Goal: Task Accomplishment & Management: Use online tool/utility

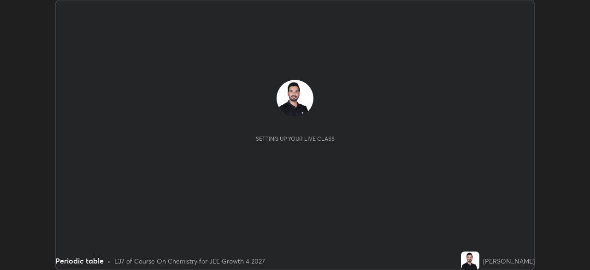
scroll to position [270, 589]
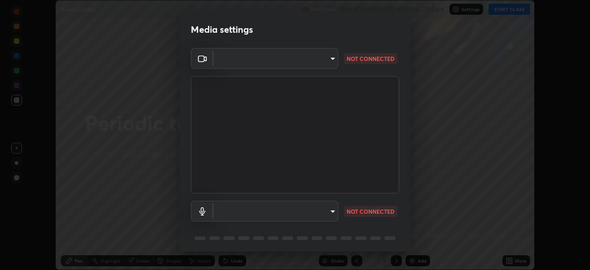
type input "ed5728659d4a2628327284da790eb6393f1623e3a82d583cb44db94038f4ead1"
type input "communications"
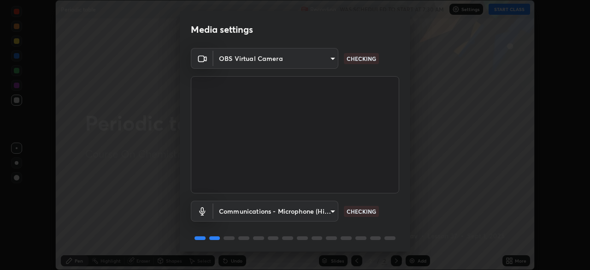
click at [321, 56] on body "Erase all Periodic table Recording WAS SCHEDULED TO START AT 7:30 AM Settings S…" at bounding box center [295, 135] width 590 height 270
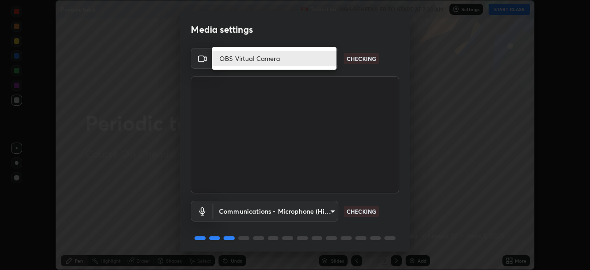
click at [301, 54] on li "OBS Virtual Camera" at bounding box center [274, 58] width 124 height 15
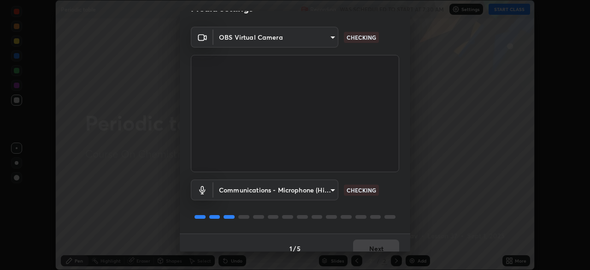
scroll to position [33, 0]
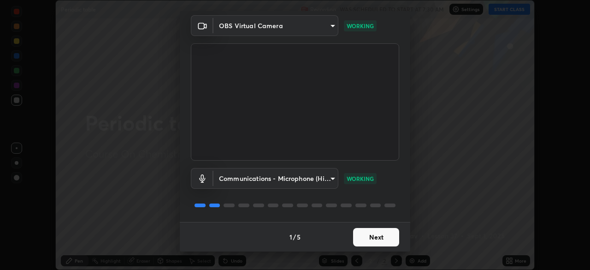
click at [372, 234] on button "Next" at bounding box center [376, 237] width 46 height 18
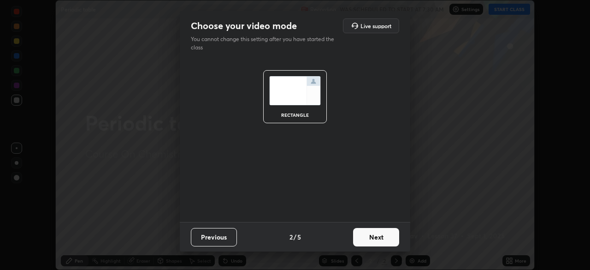
click at [372, 233] on button "Next" at bounding box center [376, 237] width 46 height 18
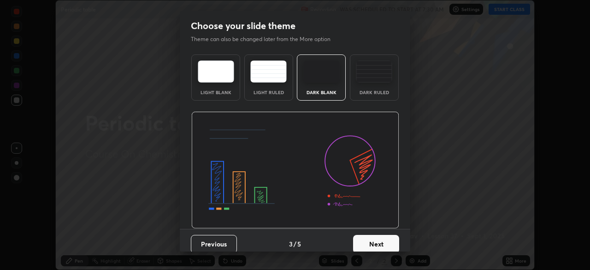
click at [372, 238] on button "Next" at bounding box center [376, 243] width 46 height 18
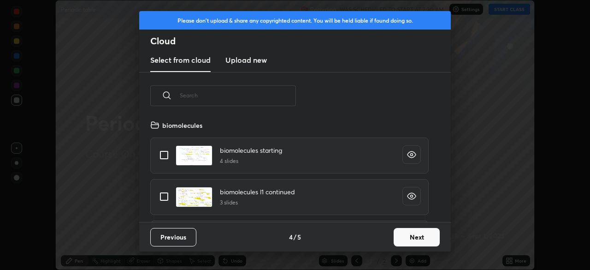
scroll to position [102, 296]
click at [396, 234] on button "Next" at bounding box center [416, 237] width 46 height 18
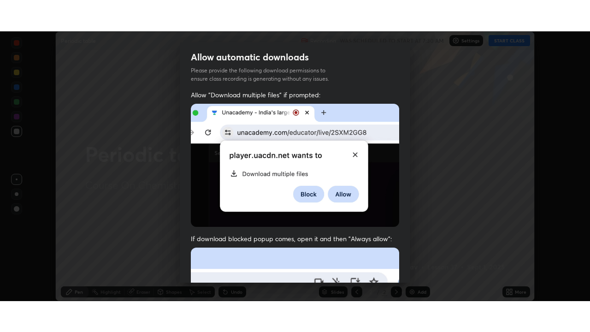
scroll to position [210, 0]
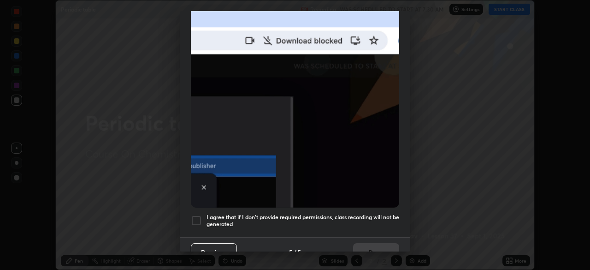
click at [197, 216] on div at bounding box center [196, 220] width 11 height 11
click at [358, 246] on button "Done" at bounding box center [376, 252] width 46 height 18
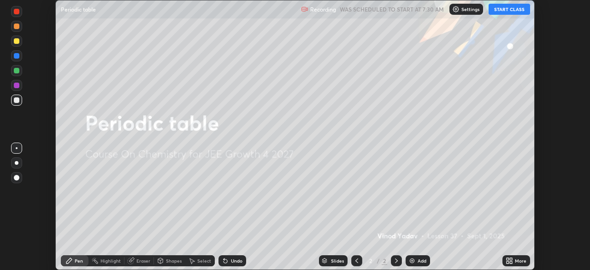
click at [508, 9] on button "START CLASS" at bounding box center [508, 9] width 41 height 11
click at [420, 261] on div "Add" at bounding box center [421, 260] width 9 height 5
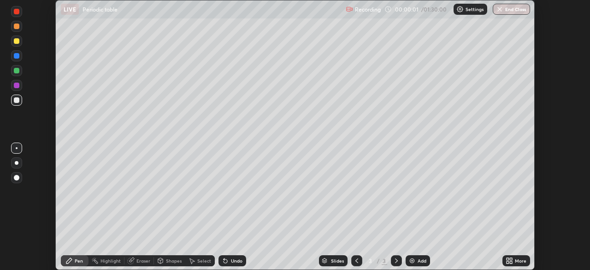
click at [511, 261] on icon at bounding box center [511, 262] width 2 height 2
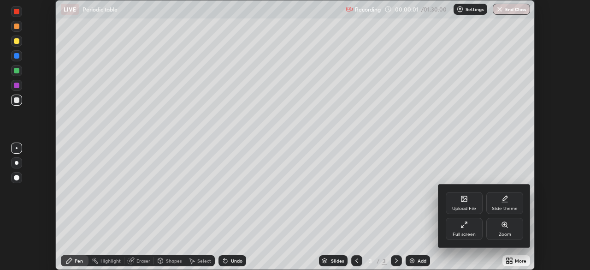
click at [473, 230] on div "Full screen" at bounding box center [463, 228] width 37 height 22
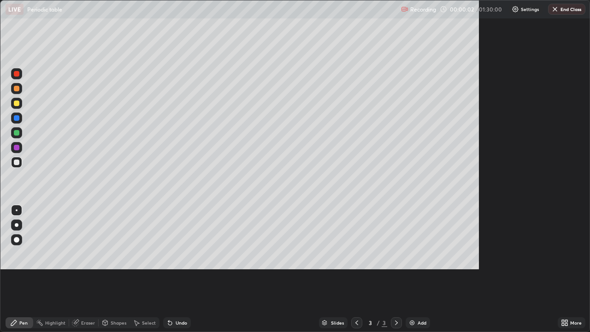
scroll to position [332, 590]
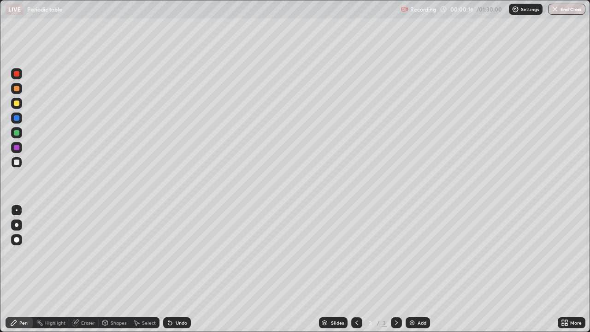
click at [17, 88] on div at bounding box center [17, 89] width 6 height 6
click at [18, 131] on div at bounding box center [17, 133] width 6 height 6
click at [14, 117] on div at bounding box center [17, 118] width 6 height 6
click at [17, 130] on div at bounding box center [17, 133] width 6 height 6
click at [416, 269] on div "Add" at bounding box center [417, 322] width 24 height 11
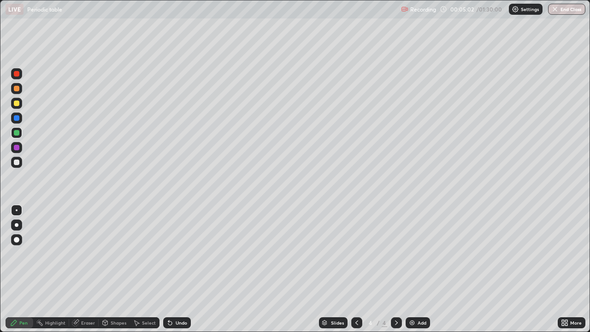
click at [12, 144] on div at bounding box center [16, 147] width 11 height 11
click at [15, 131] on div at bounding box center [17, 133] width 6 height 6
click at [17, 105] on div at bounding box center [17, 103] width 6 height 6
click at [371, 269] on div "4" at bounding box center [370, 323] width 9 height 6
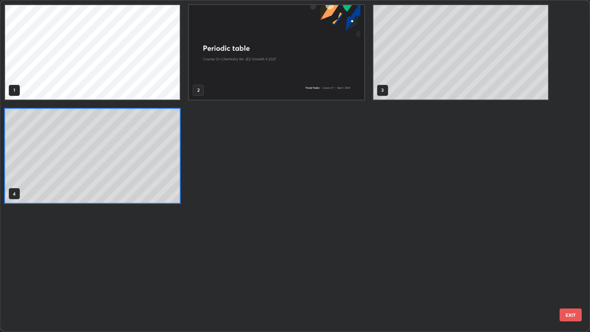
scroll to position [328, 584]
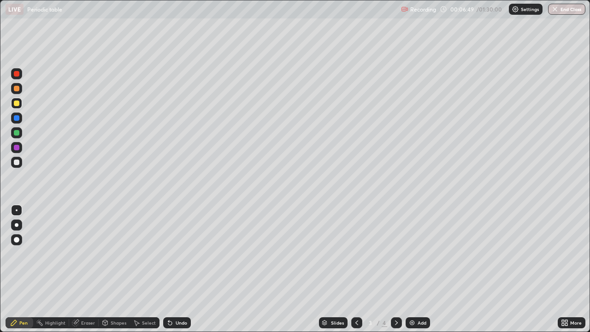
click at [395, 269] on icon at bounding box center [396, 322] width 7 height 7
click at [356, 269] on icon at bounding box center [356, 322] width 7 height 7
click at [16, 147] on div at bounding box center [17, 148] width 6 height 6
click at [83, 269] on div "Eraser" at bounding box center [83, 322] width 29 height 11
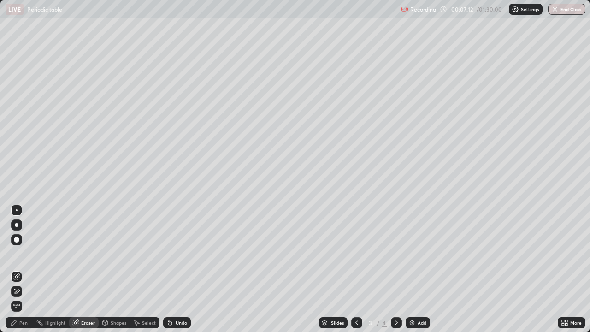
click at [21, 269] on div "Pen" at bounding box center [23, 322] width 8 height 5
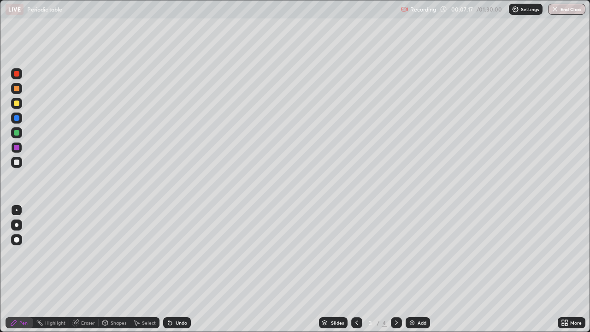
click at [15, 130] on div at bounding box center [17, 133] width 6 height 6
click at [394, 269] on icon at bounding box center [396, 322] width 7 height 7
click at [14, 117] on div at bounding box center [17, 118] width 6 height 6
click at [419, 269] on div "Add" at bounding box center [417, 322] width 24 height 11
click at [357, 269] on icon at bounding box center [356, 322] width 7 height 7
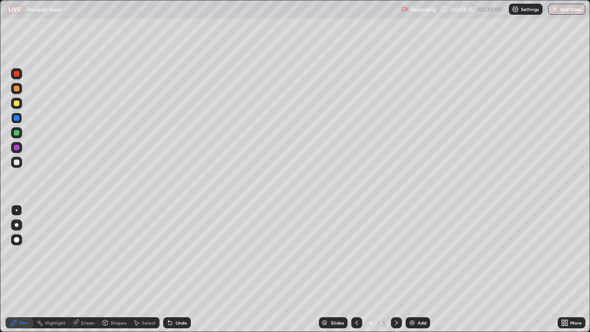
click at [394, 269] on icon at bounding box center [396, 322] width 7 height 7
click at [16, 102] on div at bounding box center [17, 103] width 6 height 6
click at [355, 269] on icon at bounding box center [356, 322] width 7 height 7
click at [356, 269] on icon at bounding box center [356, 322] width 7 height 7
click at [394, 269] on icon at bounding box center [396, 322] width 7 height 7
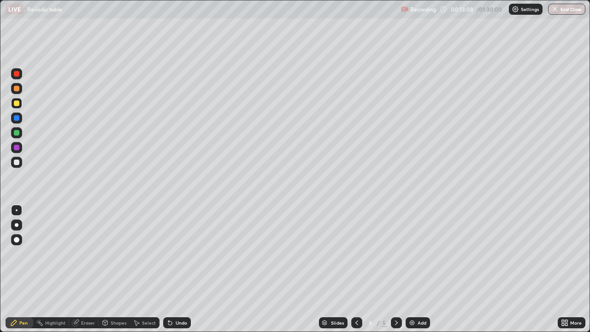
click at [396, 269] on icon at bounding box center [396, 322] width 7 height 7
click at [16, 117] on div at bounding box center [17, 118] width 6 height 6
click at [13, 133] on div at bounding box center [16, 132] width 11 height 11
click at [13, 147] on div at bounding box center [16, 147] width 11 height 11
click at [16, 134] on div at bounding box center [17, 133] width 6 height 6
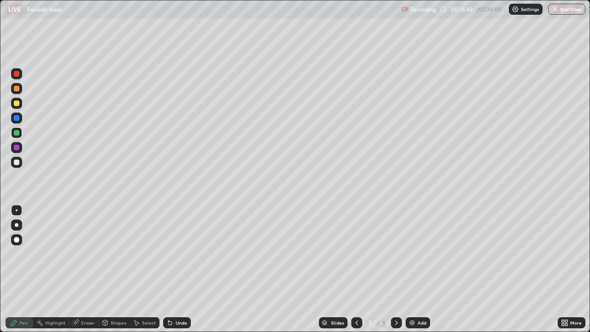
click at [14, 116] on div at bounding box center [17, 118] width 6 height 6
click at [416, 269] on div "Add" at bounding box center [417, 322] width 24 height 11
click at [15, 145] on div at bounding box center [17, 148] width 6 height 6
click at [14, 102] on div at bounding box center [17, 103] width 6 height 6
click at [18, 147] on div at bounding box center [17, 148] width 6 height 6
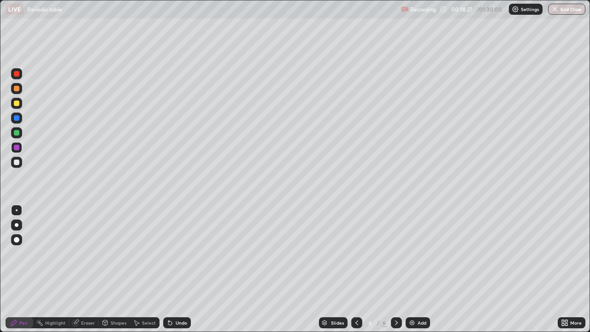
click at [16, 116] on div at bounding box center [17, 118] width 6 height 6
click at [54, 269] on div "Highlight" at bounding box center [55, 322] width 20 height 5
click at [21, 269] on div "Pen" at bounding box center [23, 322] width 8 height 5
click at [112, 269] on div "Shapes" at bounding box center [119, 322] width 16 height 5
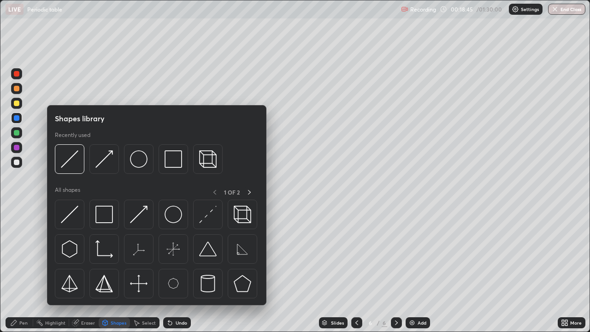
click at [68, 213] on img at bounding box center [70, 214] width 18 height 18
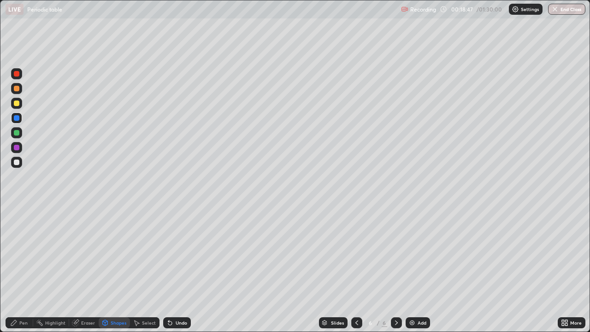
click at [14, 130] on div at bounding box center [17, 133] width 6 height 6
click at [22, 269] on div "Pen" at bounding box center [23, 322] width 8 height 5
click at [14, 117] on div at bounding box center [17, 118] width 6 height 6
click at [415, 269] on div "Add" at bounding box center [417, 322] width 24 height 11
click at [16, 102] on div at bounding box center [17, 103] width 6 height 6
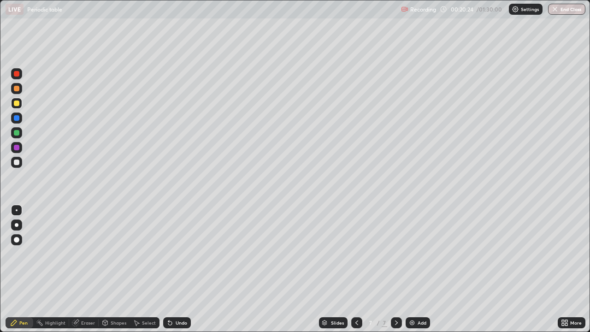
click at [357, 269] on icon at bounding box center [356, 322] width 7 height 7
click at [13, 74] on div at bounding box center [16, 73] width 11 height 11
click at [395, 269] on icon at bounding box center [396, 322] width 7 height 7
click at [15, 87] on div at bounding box center [17, 89] width 6 height 6
click at [15, 147] on div at bounding box center [17, 148] width 6 height 6
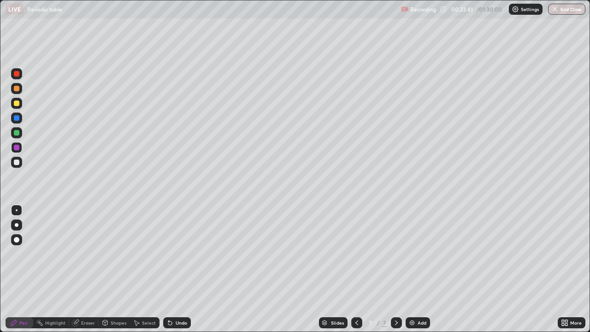
click at [14, 132] on div at bounding box center [17, 133] width 6 height 6
click at [15, 117] on div at bounding box center [17, 118] width 6 height 6
click at [356, 269] on icon at bounding box center [356, 322] width 7 height 7
click at [15, 87] on div at bounding box center [17, 89] width 6 height 6
click at [394, 269] on icon at bounding box center [396, 322] width 7 height 7
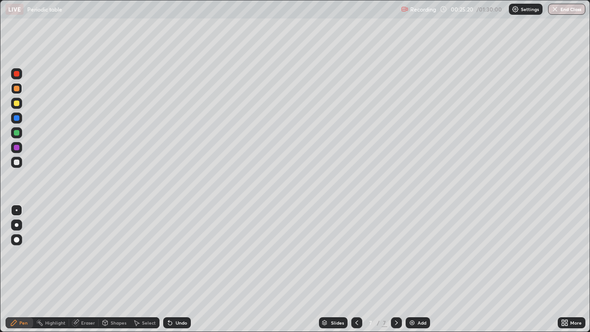
click at [417, 269] on div "Add" at bounding box center [417, 322] width 24 height 11
click at [14, 105] on div at bounding box center [16, 103] width 11 height 11
click at [356, 269] on icon at bounding box center [356, 322] width 7 height 7
click at [357, 269] on icon at bounding box center [356, 322] width 7 height 7
click at [394, 269] on icon at bounding box center [396, 322] width 7 height 7
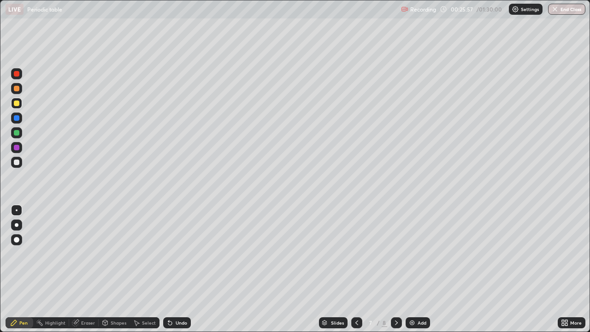
click at [395, 269] on icon at bounding box center [396, 322] width 7 height 7
click at [19, 146] on div at bounding box center [17, 148] width 6 height 6
click at [18, 131] on div at bounding box center [17, 133] width 6 height 6
click at [15, 86] on div at bounding box center [17, 89] width 6 height 6
click at [417, 269] on div "Add" at bounding box center [421, 322] width 9 height 5
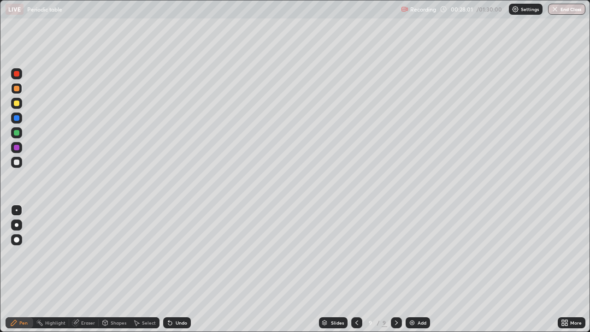
click at [12, 101] on div at bounding box center [16, 103] width 11 height 11
click at [12, 117] on div at bounding box center [16, 117] width 11 height 11
click at [16, 99] on div at bounding box center [16, 103] width 11 height 11
click at [85, 269] on div "Eraser" at bounding box center [88, 322] width 14 height 5
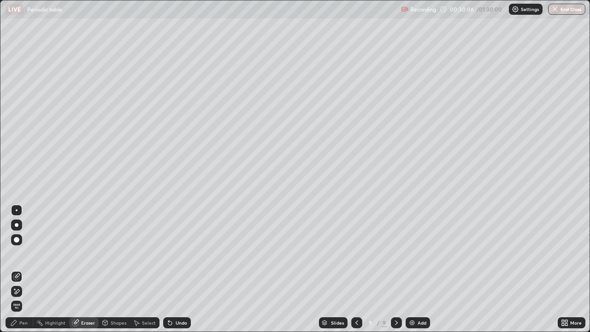
click at [23, 269] on div "Pen" at bounding box center [23, 322] width 8 height 5
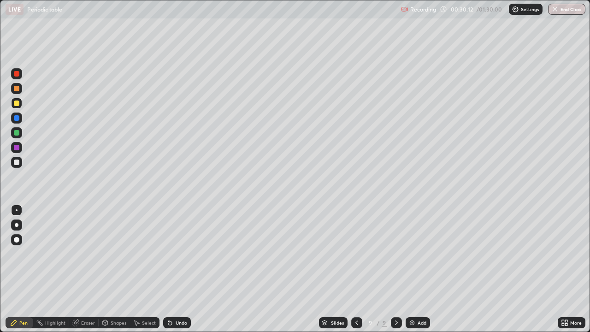
click at [85, 269] on div "Eraser" at bounding box center [88, 322] width 14 height 5
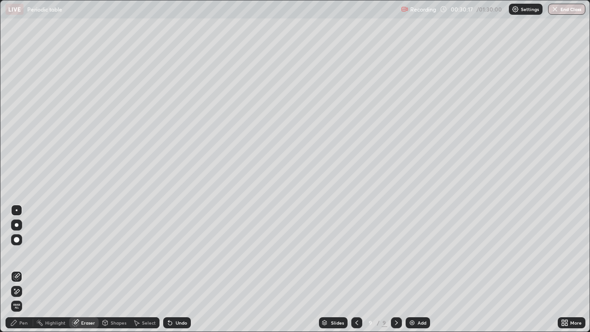
click at [28, 269] on div "Pen" at bounding box center [20, 322] width 28 height 11
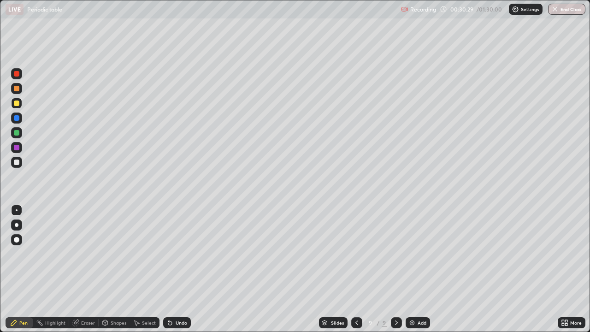
click at [15, 149] on div at bounding box center [17, 148] width 6 height 6
click at [85, 269] on div "Eraser" at bounding box center [88, 322] width 14 height 5
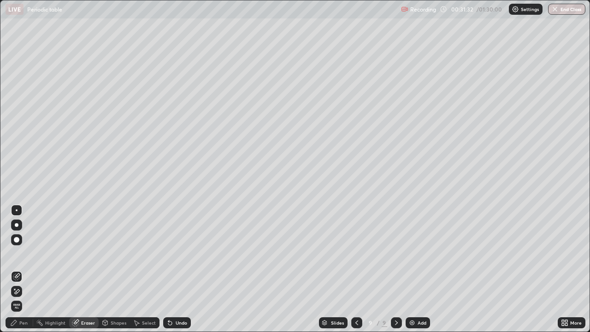
click at [23, 269] on div "Pen" at bounding box center [23, 322] width 8 height 5
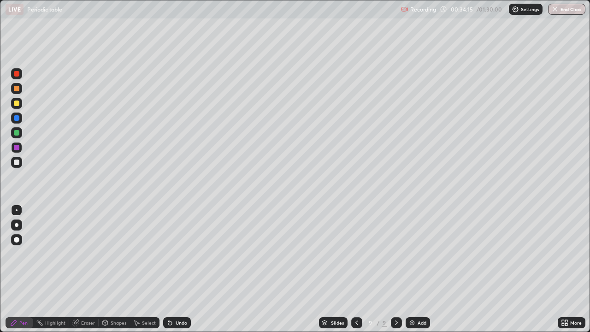
click at [356, 269] on icon at bounding box center [356, 322] width 7 height 7
click at [357, 269] on icon at bounding box center [356, 322] width 7 height 7
click at [356, 269] on icon at bounding box center [356, 322] width 7 height 7
click at [357, 269] on icon at bounding box center [356, 322] width 7 height 7
click at [394, 269] on div at bounding box center [396, 322] width 11 height 11
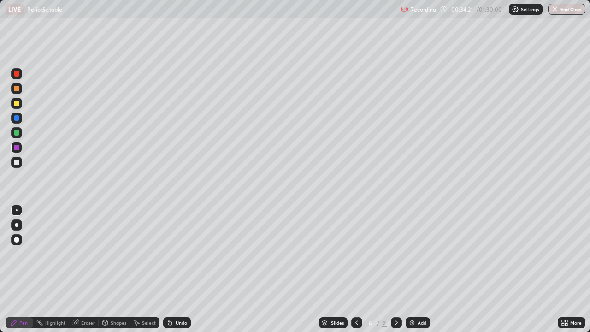
click at [355, 269] on icon at bounding box center [356, 322] width 3 height 5
click at [395, 269] on icon at bounding box center [396, 322] width 7 height 7
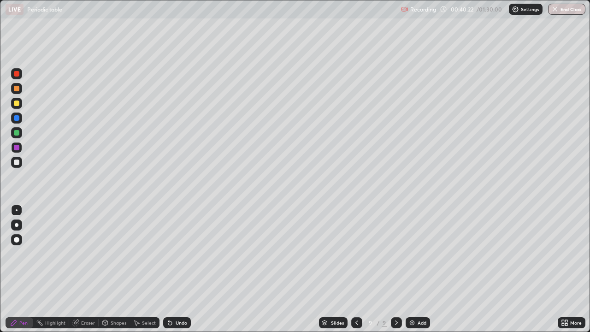
click at [15, 104] on div at bounding box center [17, 103] width 6 height 6
click at [356, 269] on icon at bounding box center [356, 322] width 7 height 7
click at [394, 269] on div at bounding box center [396, 322] width 11 height 11
click at [417, 269] on div "Add" at bounding box center [421, 322] width 9 height 5
click at [15, 72] on div at bounding box center [17, 74] width 6 height 6
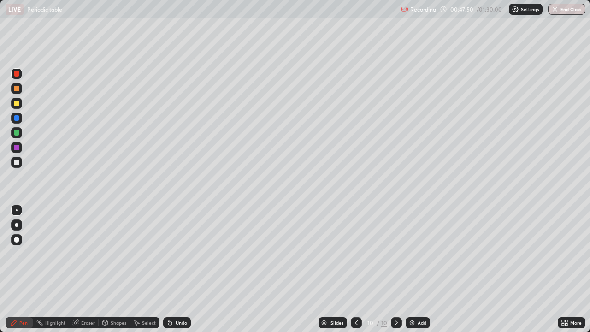
click at [355, 269] on icon at bounding box center [355, 322] width 7 height 7
click at [391, 269] on div at bounding box center [396, 322] width 11 height 11
click at [15, 146] on div at bounding box center [17, 148] width 6 height 6
click at [12, 103] on div at bounding box center [16, 103] width 11 height 11
click at [14, 134] on div at bounding box center [17, 133] width 6 height 6
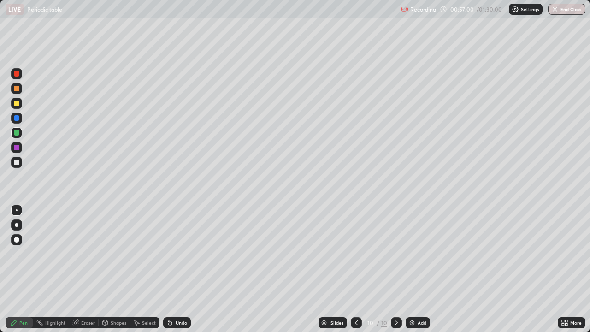
click at [15, 145] on div at bounding box center [17, 148] width 6 height 6
click at [417, 269] on div "Add" at bounding box center [417, 322] width 24 height 11
click at [17, 102] on div at bounding box center [17, 103] width 6 height 6
click at [15, 146] on div at bounding box center [17, 148] width 6 height 6
click at [15, 135] on div at bounding box center [16, 132] width 11 height 11
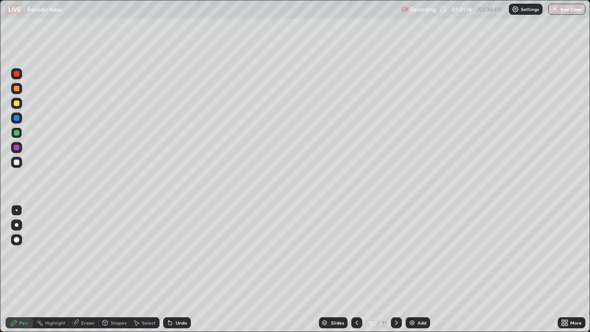
click at [14, 86] on div at bounding box center [16, 88] width 11 height 11
click at [14, 132] on div at bounding box center [17, 133] width 6 height 6
click at [16, 75] on div at bounding box center [17, 74] width 6 height 6
click at [418, 269] on div "Add" at bounding box center [421, 322] width 9 height 5
click at [16, 103] on div at bounding box center [17, 103] width 6 height 6
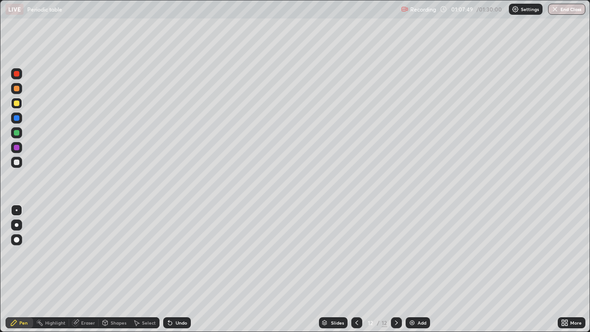
click at [12, 88] on div at bounding box center [16, 88] width 11 height 11
click at [14, 103] on div at bounding box center [17, 103] width 6 height 6
click at [15, 75] on div at bounding box center [17, 74] width 6 height 6
click at [16, 89] on div at bounding box center [17, 89] width 6 height 6
click at [15, 163] on div at bounding box center [17, 162] width 6 height 6
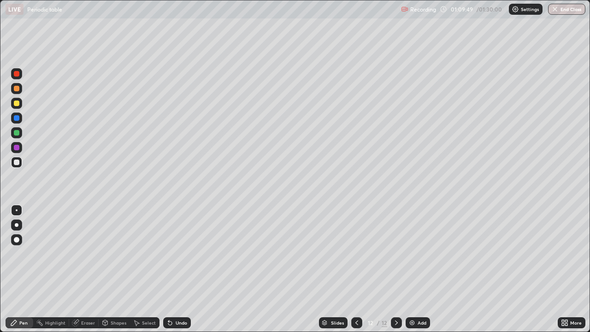
click at [17, 91] on div at bounding box center [17, 89] width 6 height 6
click at [16, 74] on div at bounding box center [17, 74] width 6 height 6
click at [14, 103] on div at bounding box center [17, 103] width 6 height 6
click at [17, 90] on div at bounding box center [17, 89] width 6 height 6
click at [416, 269] on div "Add" at bounding box center [417, 322] width 24 height 11
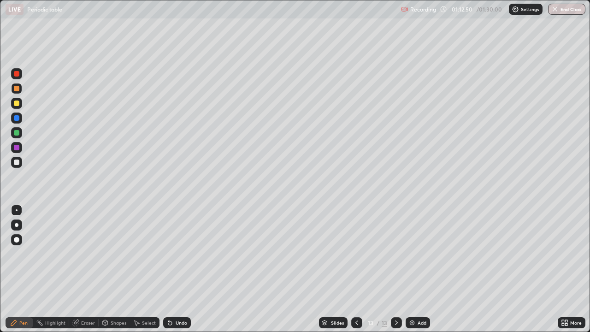
click at [88, 269] on div "Eraser" at bounding box center [83, 322] width 29 height 11
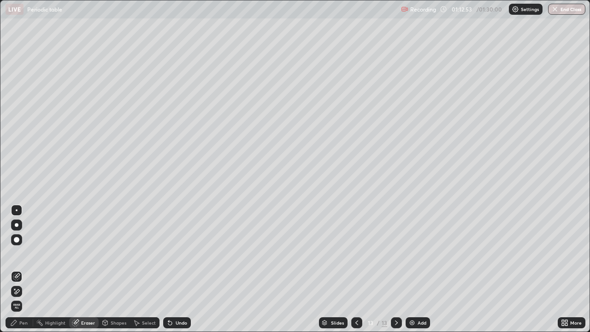
click at [23, 269] on div "Pen" at bounding box center [23, 322] width 8 height 5
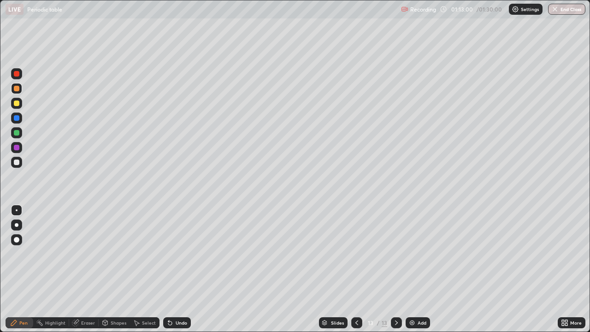
click at [89, 269] on div "Eraser" at bounding box center [88, 322] width 14 height 5
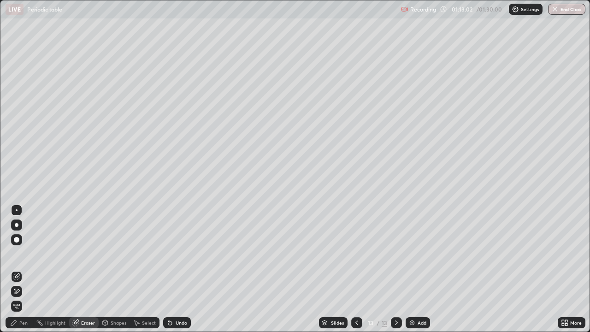
click at [22, 269] on div "Pen" at bounding box center [20, 322] width 28 height 11
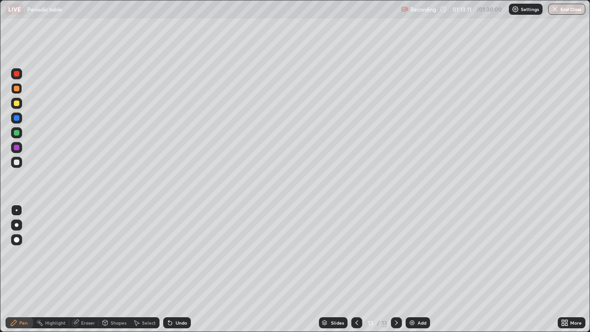
click at [18, 133] on div at bounding box center [17, 133] width 6 height 6
click at [354, 269] on icon at bounding box center [356, 322] width 7 height 7
click at [357, 269] on icon at bounding box center [356, 322] width 7 height 7
click at [395, 269] on icon at bounding box center [396, 322] width 7 height 7
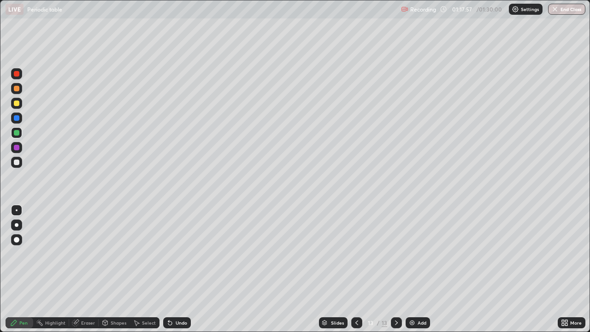
click at [353, 269] on div at bounding box center [356, 322] width 11 height 11
click at [394, 269] on icon at bounding box center [396, 322] width 7 height 7
click at [569, 12] on button "End Class" at bounding box center [566, 9] width 37 height 11
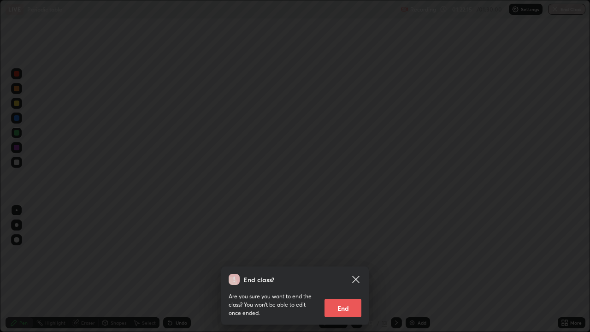
click at [344, 269] on button "End" at bounding box center [342, 308] width 37 height 18
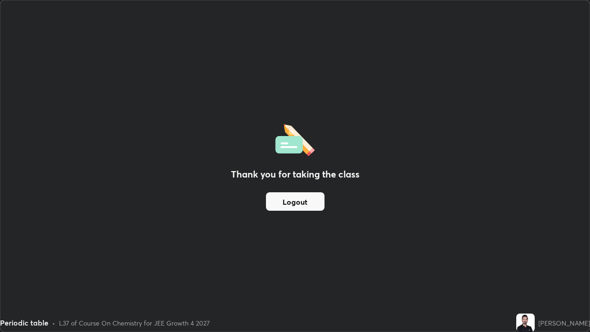
click at [299, 197] on button "Logout" at bounding box center [295, 201] width 59 height 18
